Goal: Complete application form

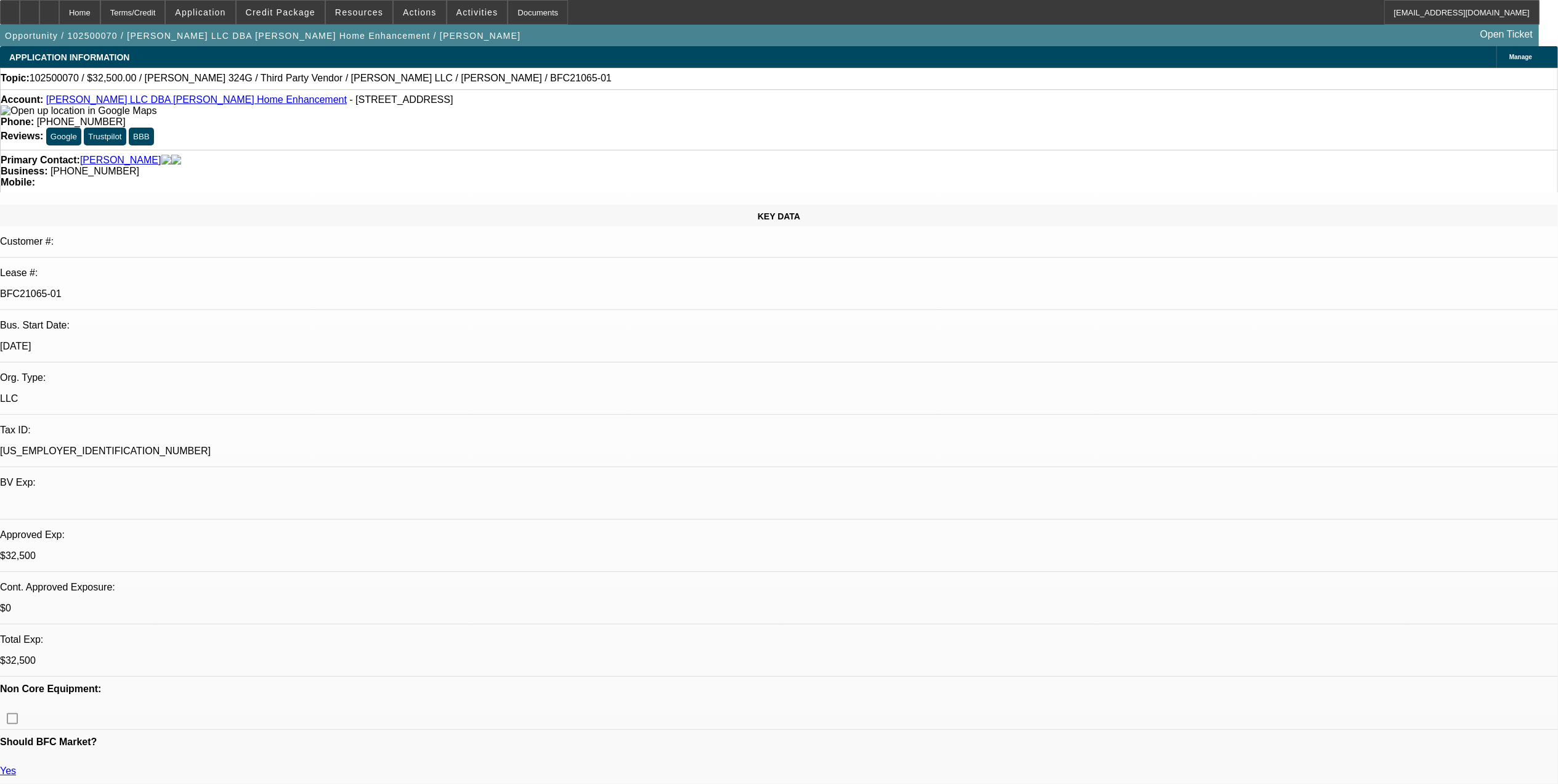
select select "0"
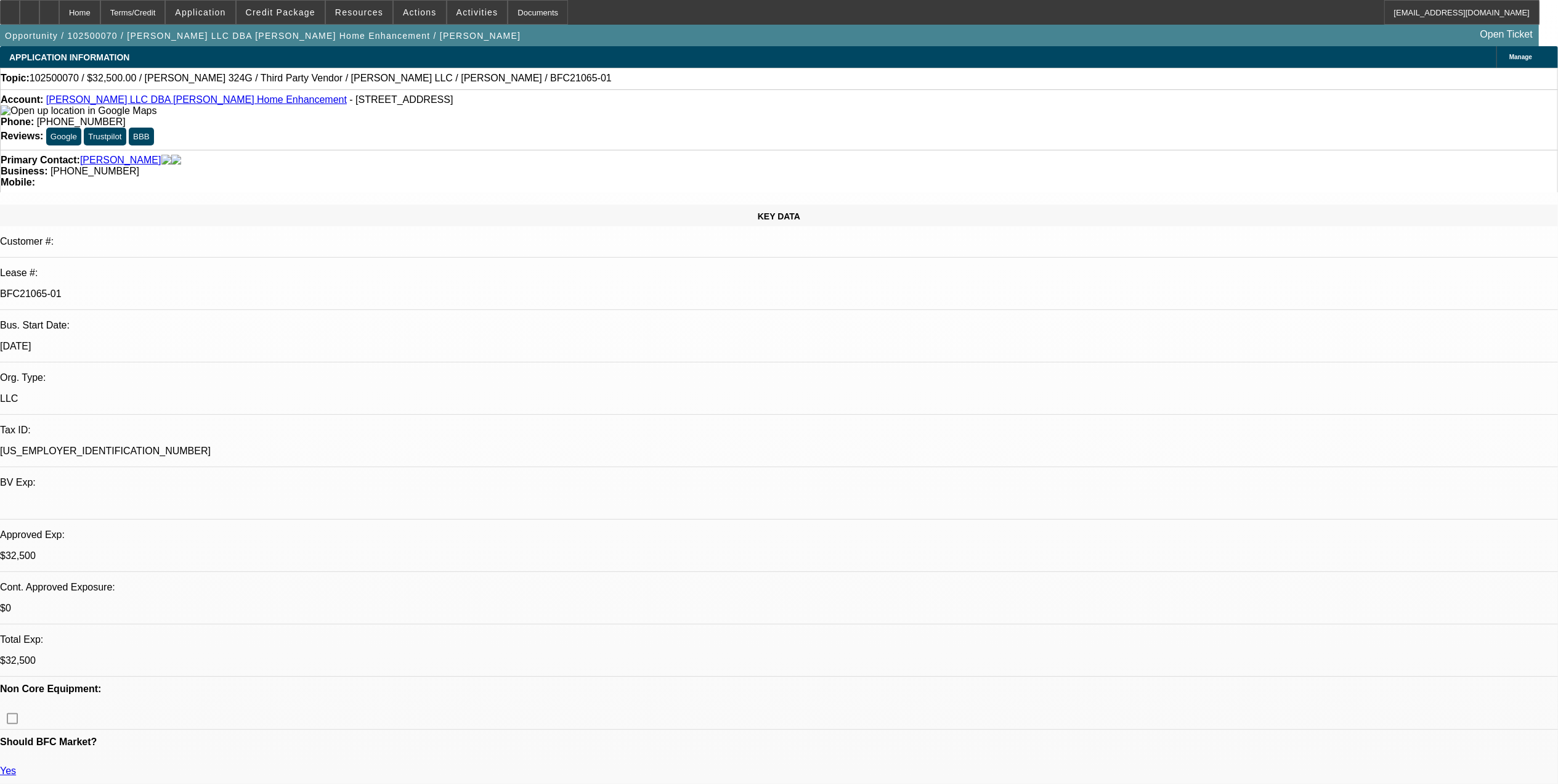
select select "0"
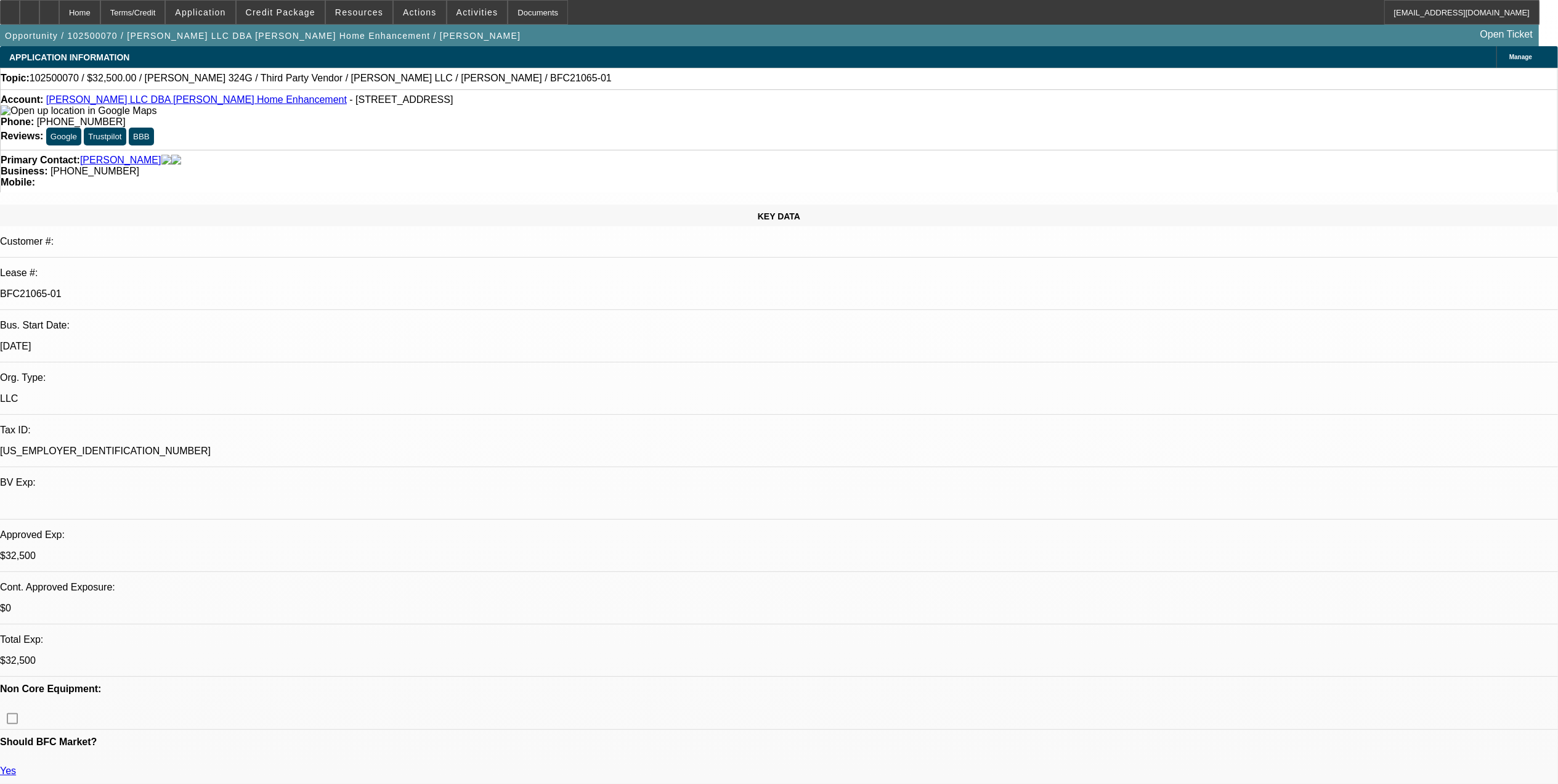
select select "0"
select select "1"
select select "3"
select select "6"
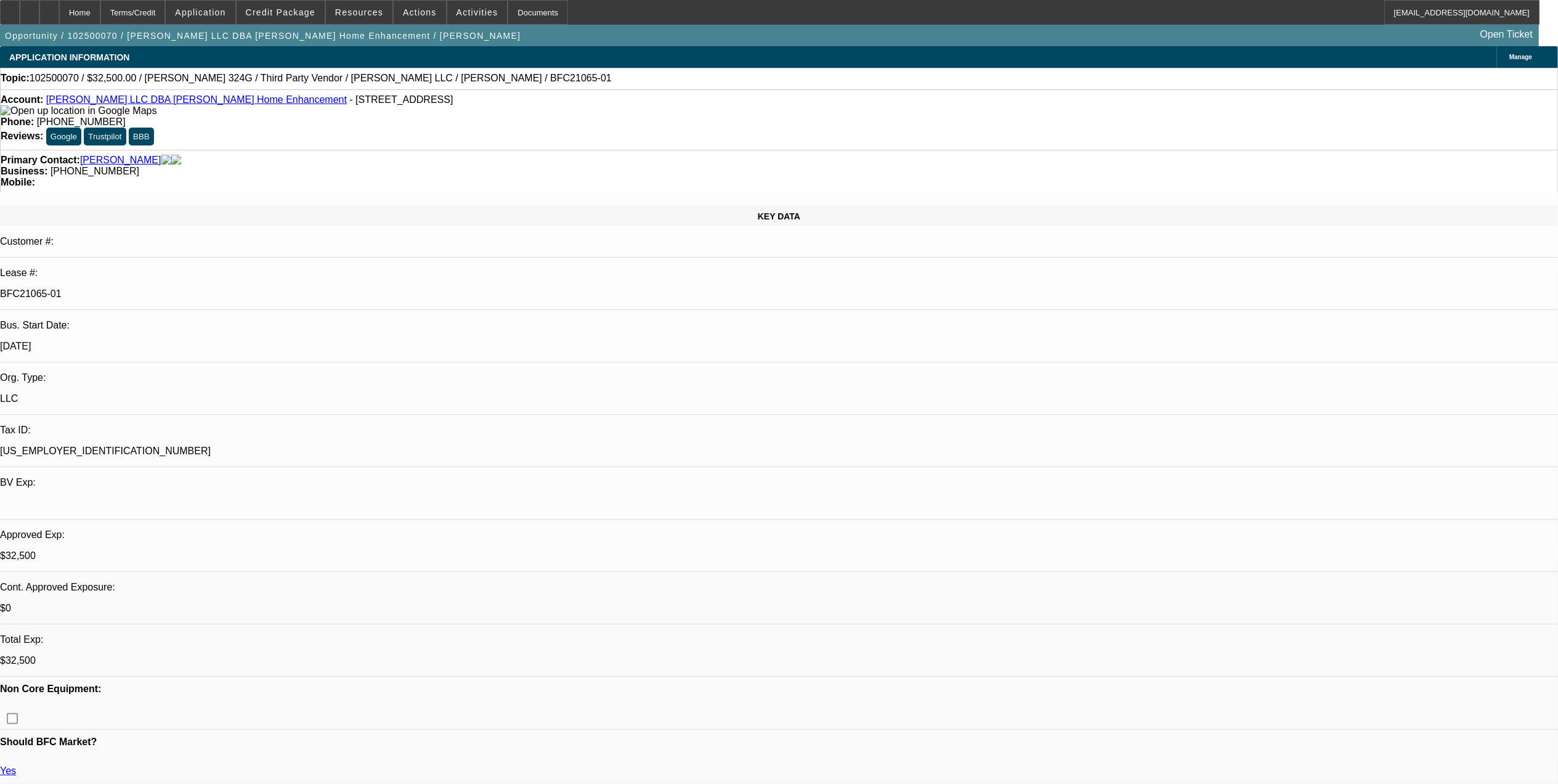
select select "1"
select select "3"
select select "6"
select select "1"
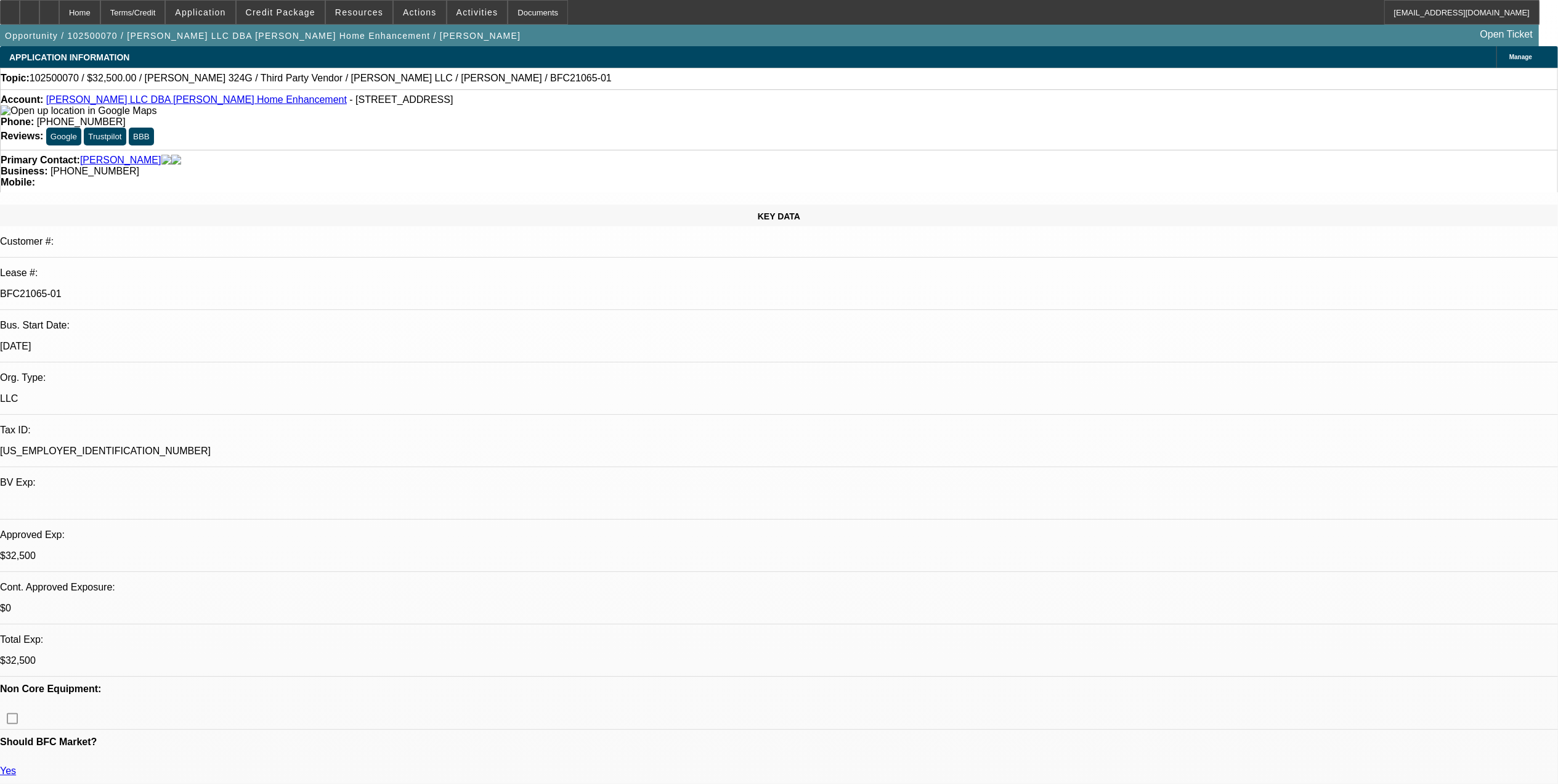
select select "6"
select select "1"
select select "6"
